Goal: Find specific page/section: Find specific page/section

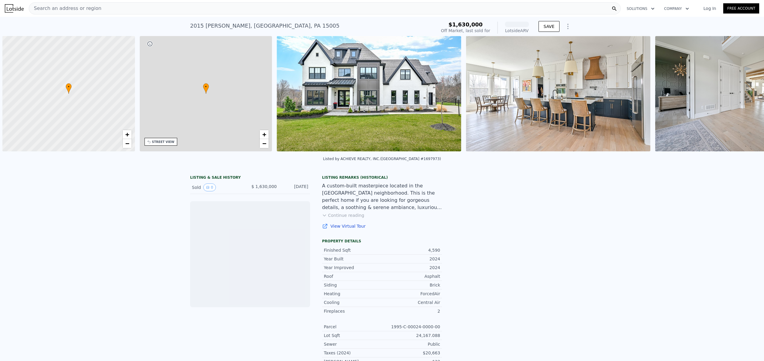
scroll to position [0, 2]
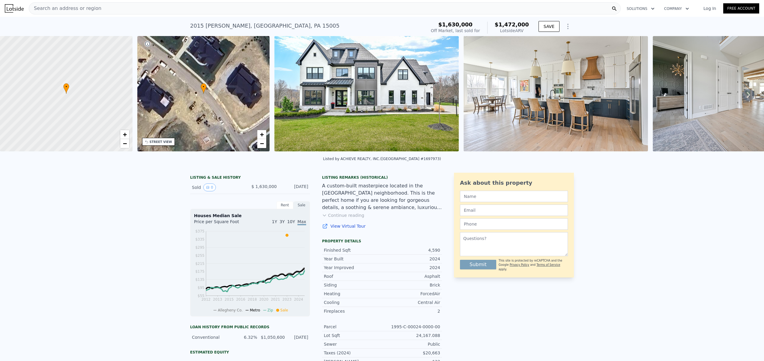
click at [302, 191] on div "[DATE]" at bounding box center [295, 187] width 27 height 8
click at [303, 191] on div "[DATE]" at bounding box center [295, 187] width 27 height 8
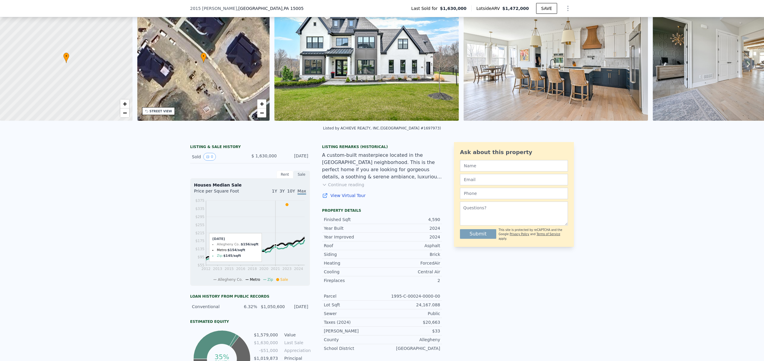
scroll to position [2, 0]
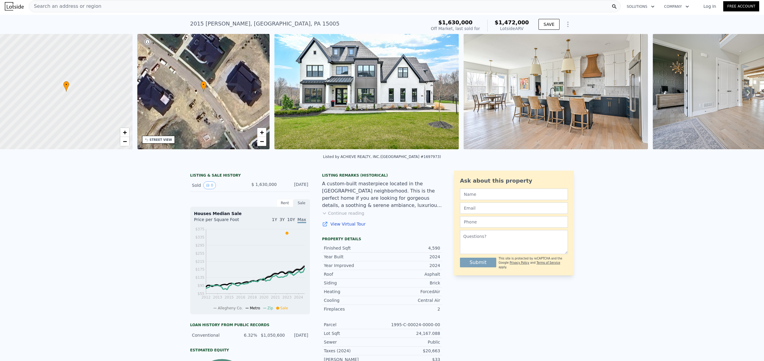
click at [407, 75] on img at bounding box center [366, 91] width 184 height 115
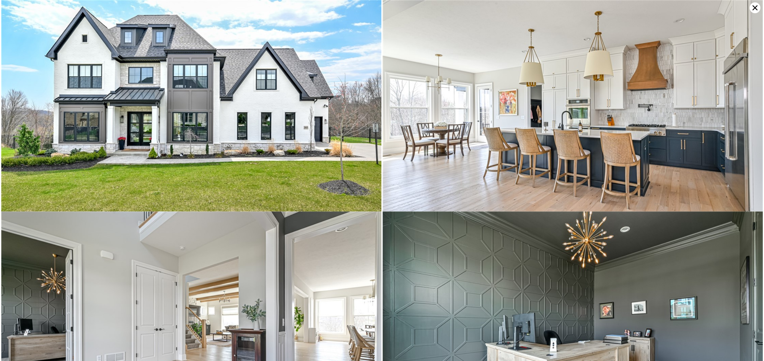
click at [284, 103] on img at bounding box center [191, 119] width 380 height 238
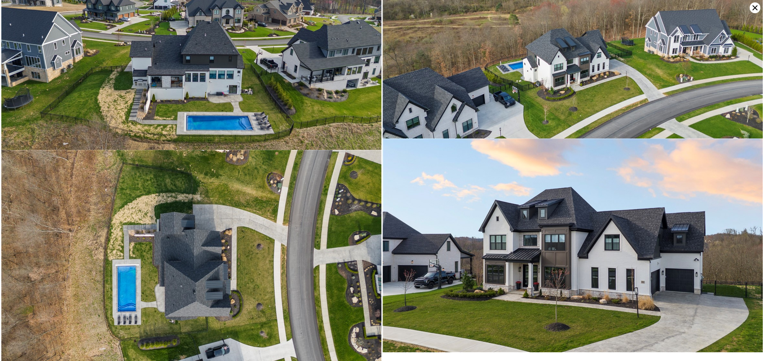
scroll to position [4909, 0]
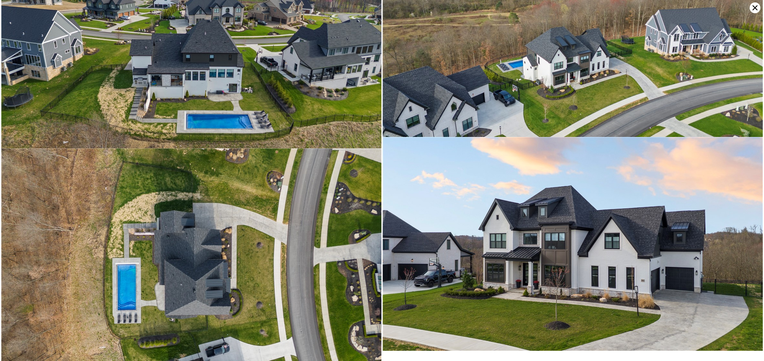
click at [413, 269] on img at bounding box center [573, 244] width 380 height 214
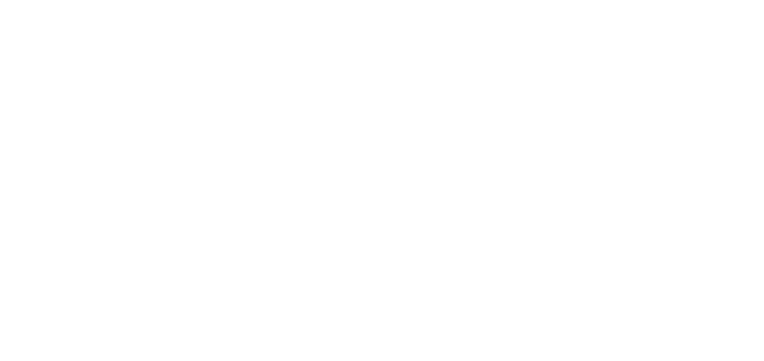
click at [413, 167] on div at bounding box center [382, 180] width 764 height 361
